Goal: Entertainment & Leisure: Consume media (video, audio)

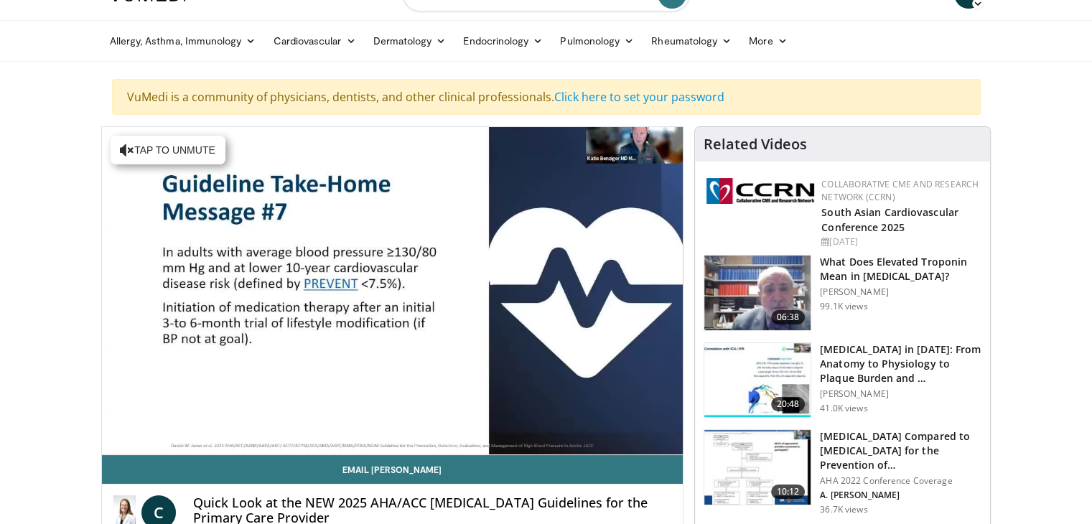
scroll to position [7, 0]
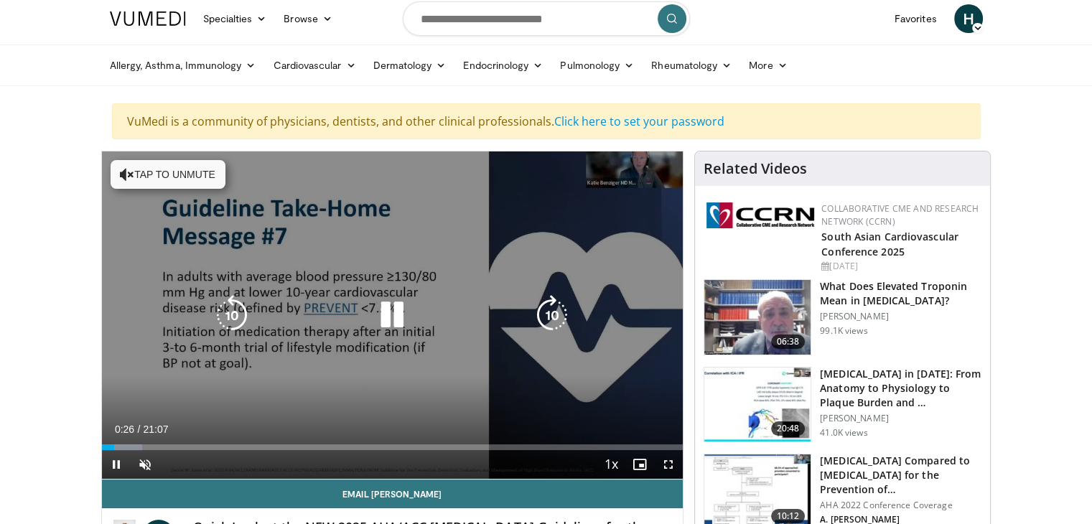
click at [162, 172] on button "Tap to unmute" at bounding box center [168, 174] width 115 height 29
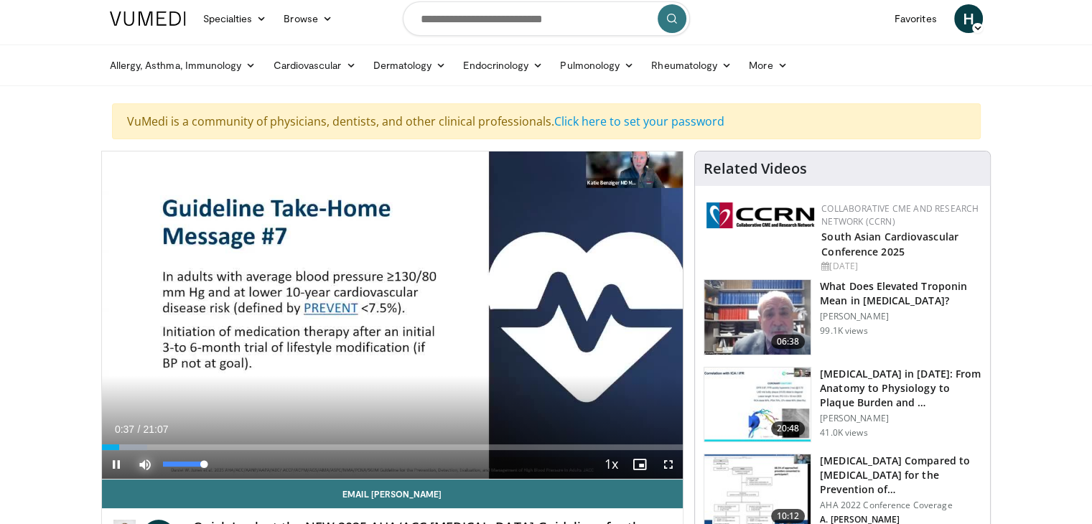
click at [142, 466] on span "Video Player" at bounding box center [145, 464] width 29 height 29
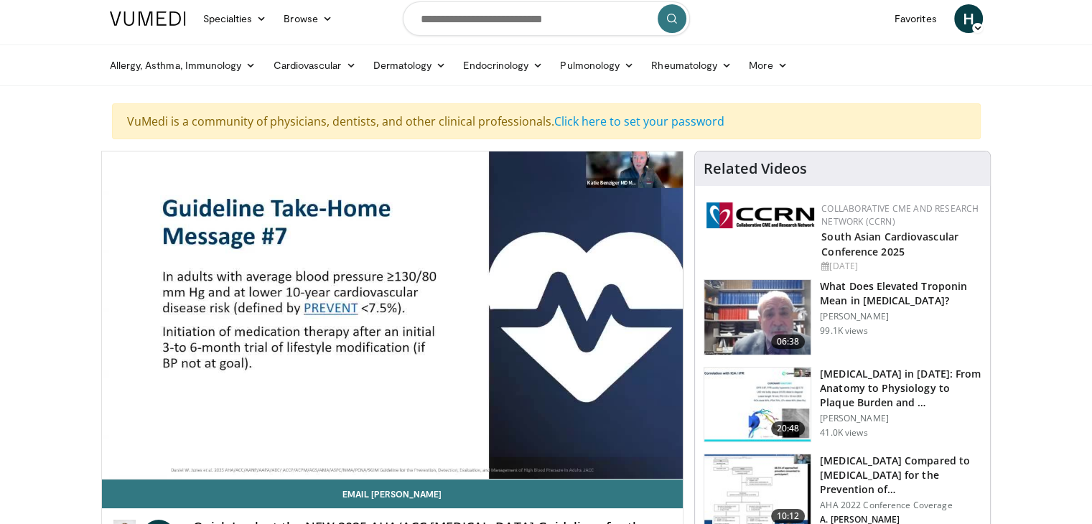
click at [142, 466] on video-js "**********" at bounding box center [393, 315] width 582 height 328
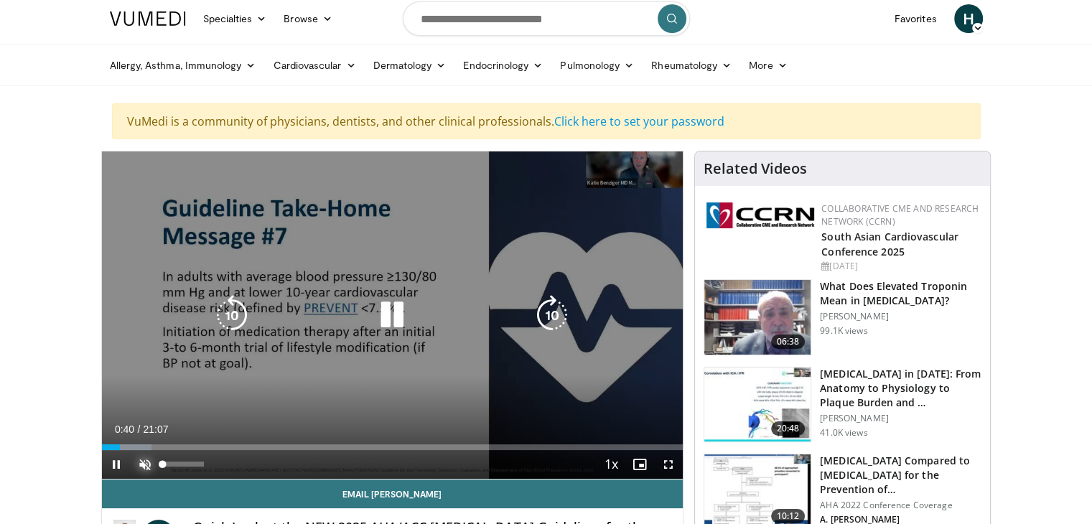
click at [151, 463] on span "Video Player" at bounding box center [145, 464] width 29 height 29
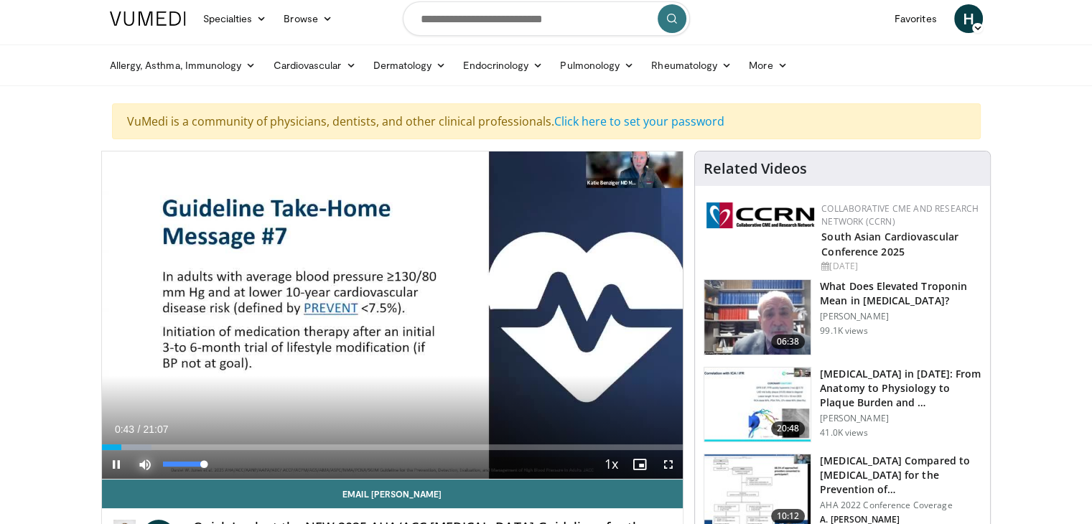
drag, startPoint x: 202, startPoint y: 460, endPoint x: 215, endPoint y: 462, distance: 13.7
click at [215, 462] on div "Mute 100%" at bounding box center [181, 464] width 101 height 29
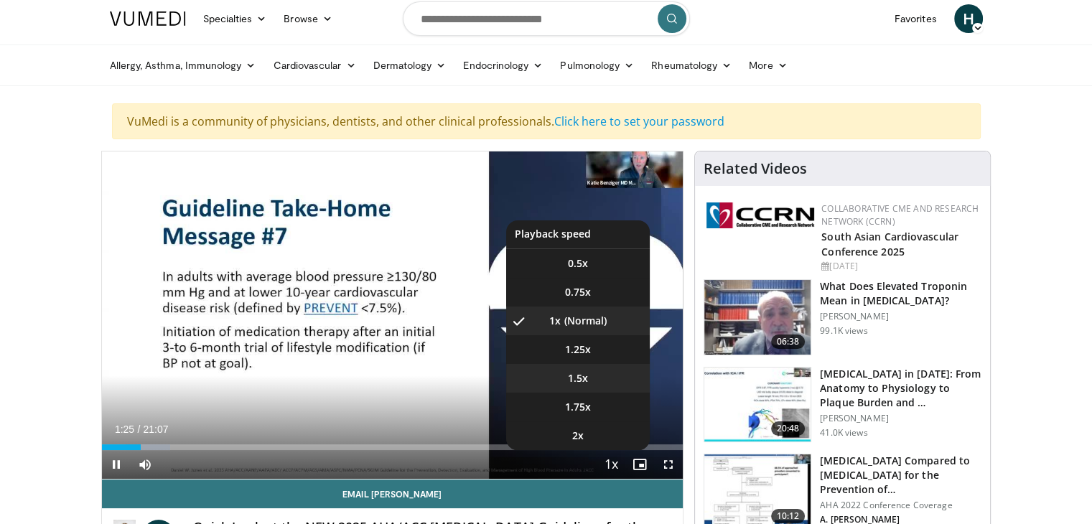
click at [586, 381] on span "1.5x" at bounding box center [578, 378] width 20 height 14
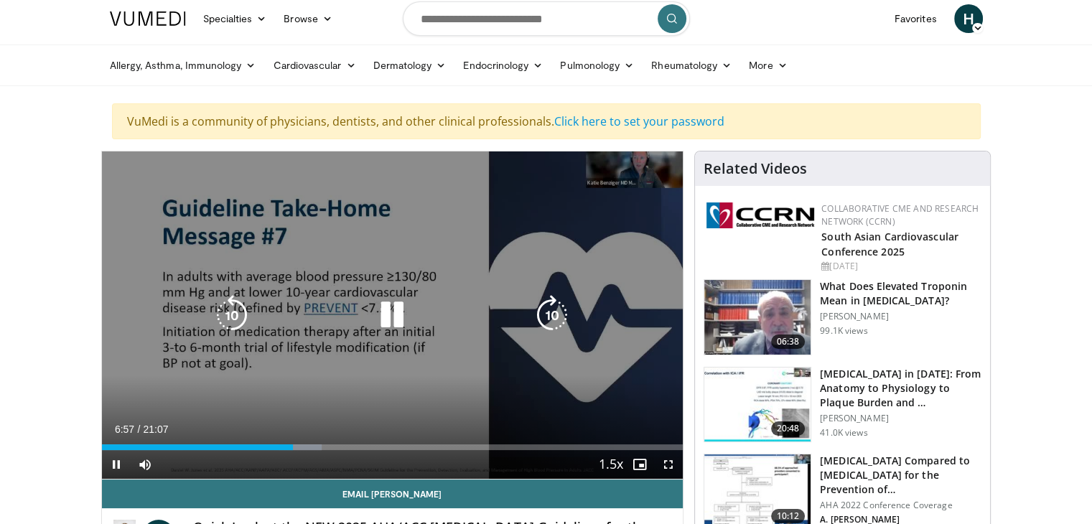
click at [395, 313] on icon "Video Player" at bounding box center [392, 315] width 40 height 40
click at [385, 314] on icon "Video Player" at bounding box center [392, 315] width 40 height 40
click at [406, 314] on icon "Video Player" at bounding box center [392, 315] width 40 height 40
click at [388, 319] on icon "Video Player" at bounding box center [392, 315] width 40 height 40
click at [396, 312] on icon "Video Player" at bounding box center [392, 315] width 40 height 40
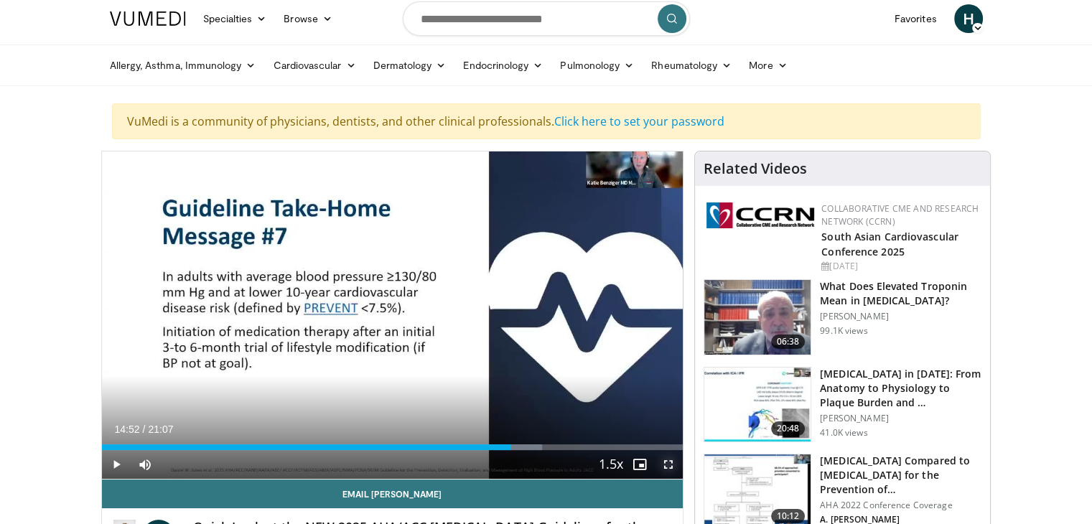
click at [664, 462] on span "Video Player" at bounding box center [668, 464] width 29 height 29
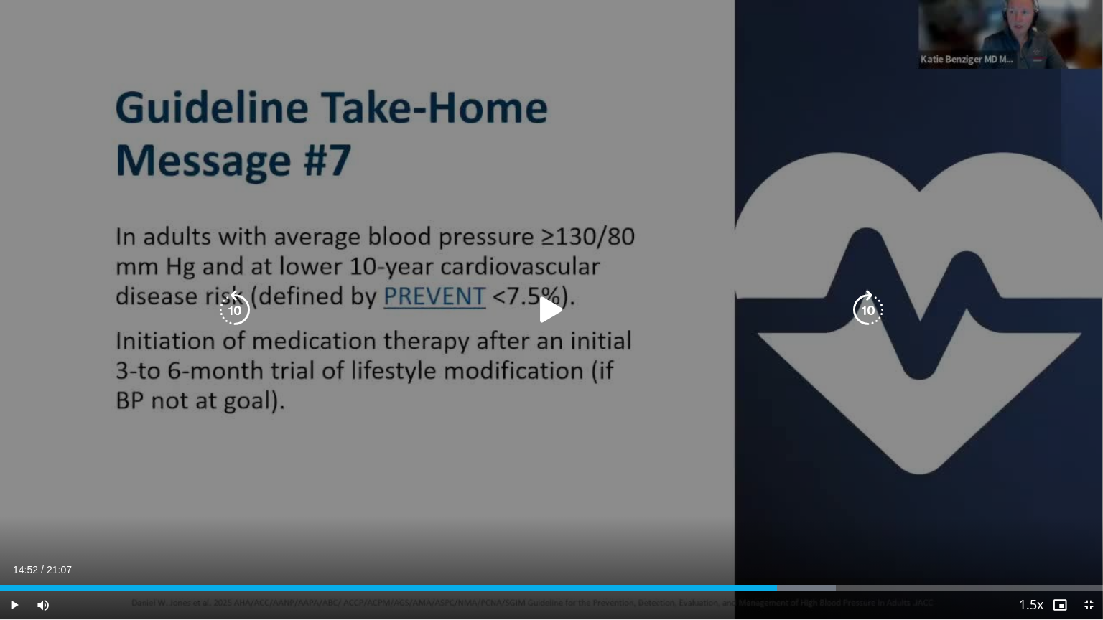
click at [546, 305] on icon "Video Player" at bounding box center [551, 310] width 40 height 40
click at [551, 304] on icon "Video Player" at bounding box center [551, 310] width 40 height 40
click at [559, 302] on icon "Video Player" at bounding box center [551, 310] width 40 height 40
